Goal: Find specific page/section: Find specific page/section

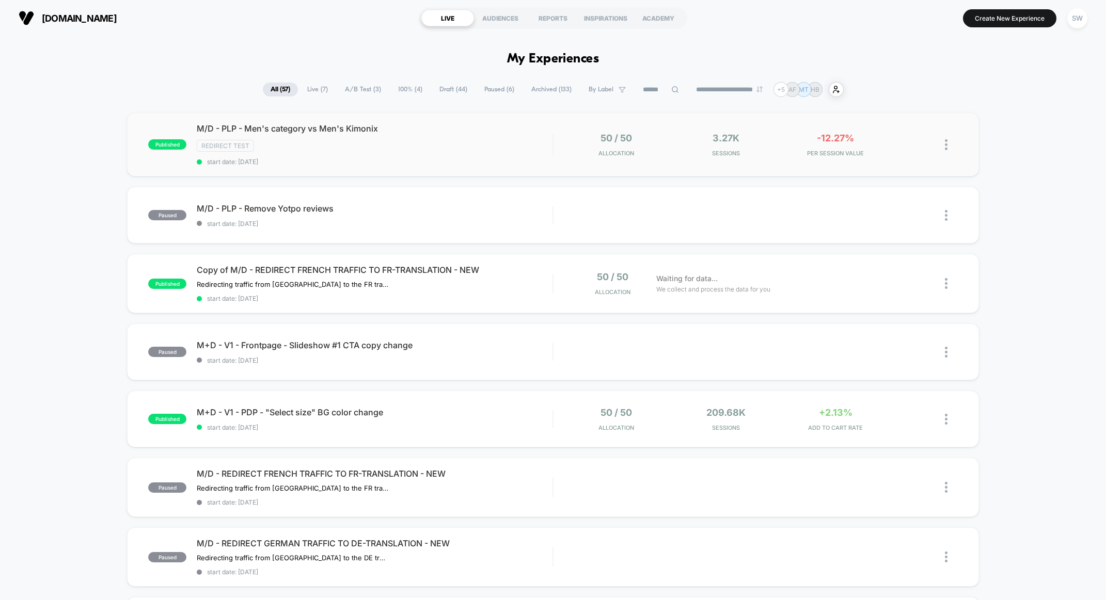
click at [495, 150] on div "Redirect Test" at bounding box center [375, 146] width 356 height 12
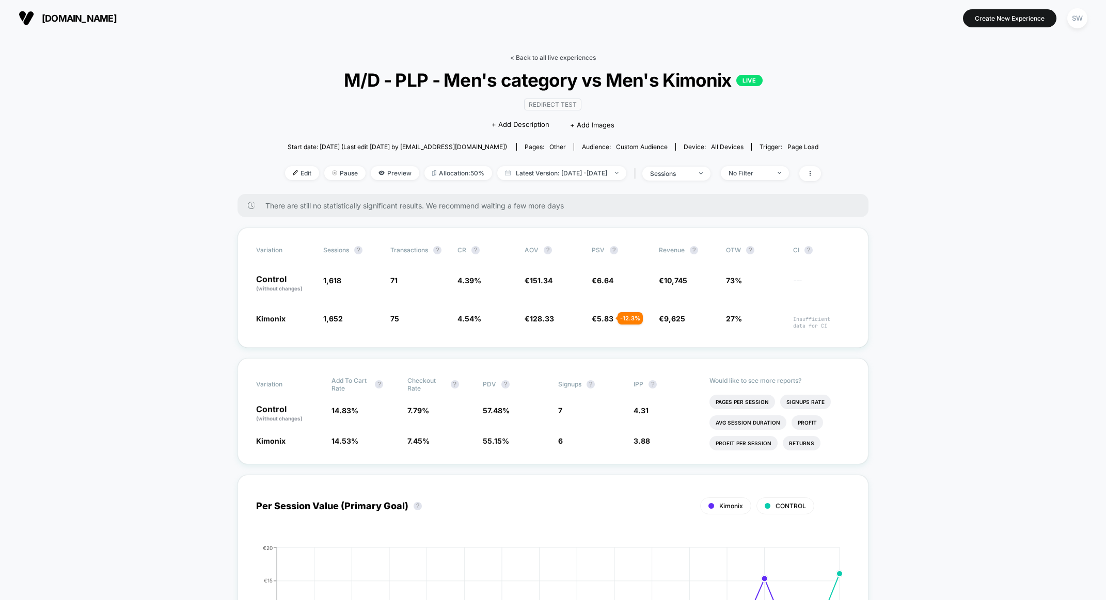
click at [562, 55] on link "< Back to all live experiences" at bounding box center [553, 58] width 86 height 8
